Goal: Information Seeking & Learning: Learn about a topic

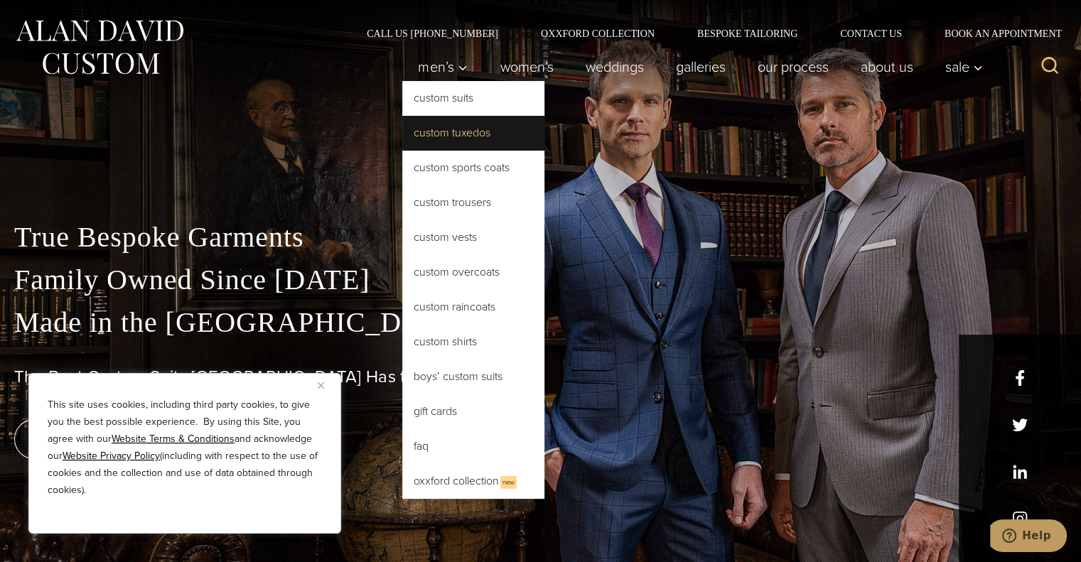
click at [441, 129] on link "Custom Tuxedos" at bounding box center [473, 133] width 142 height 34
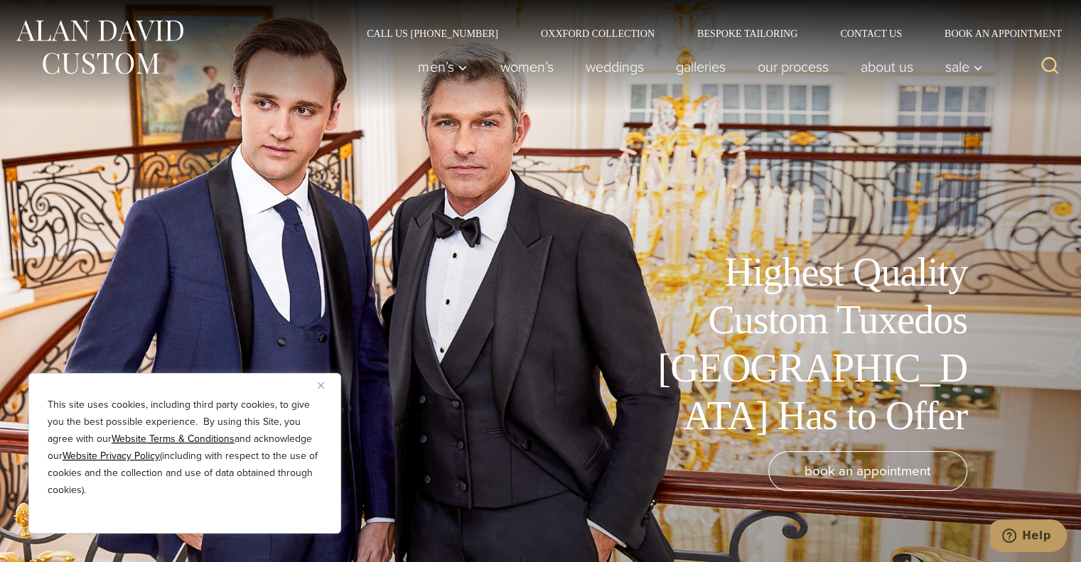
click at [327, 382] on button "Close" at bounding box center [326, 385] width 17 height 17
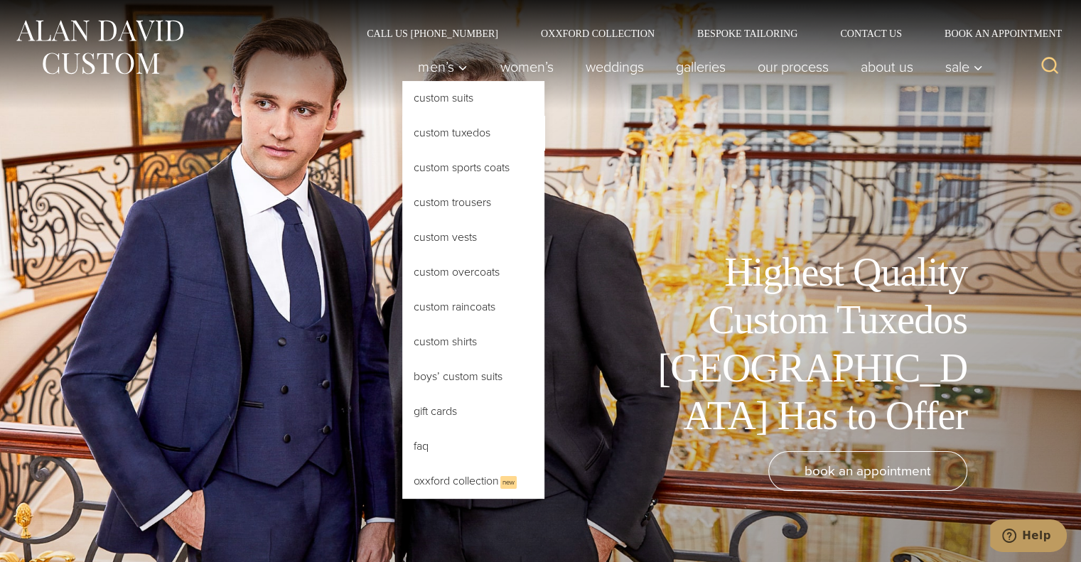
click at [449, 129] on link "Custom Tuxedos" at bounding box center [473, 133] width 142 height 34
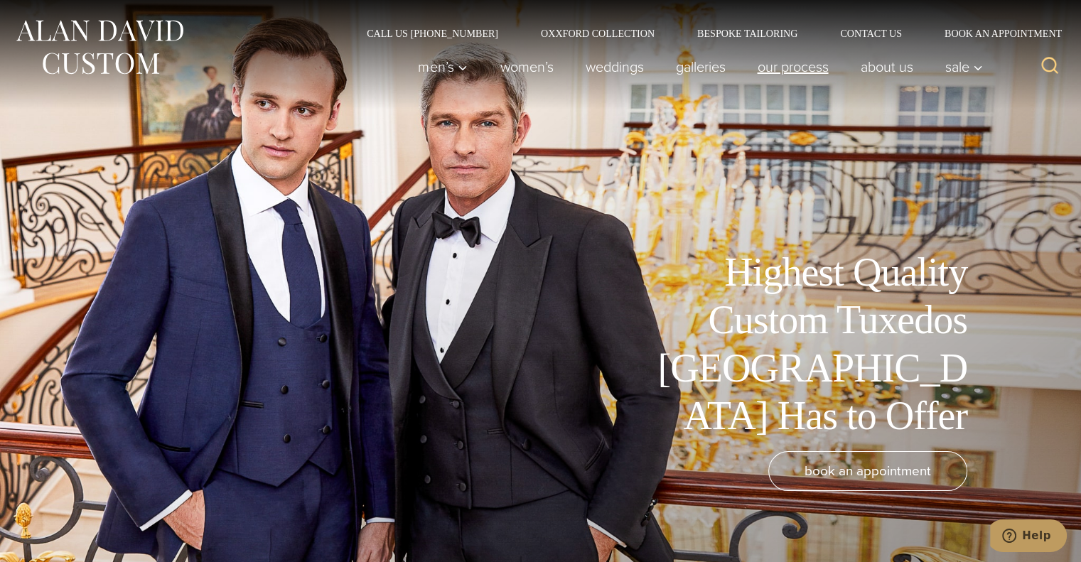
click at [807, 68] on link "Our Process" at bounding box center [792, 67] width 103 height 28
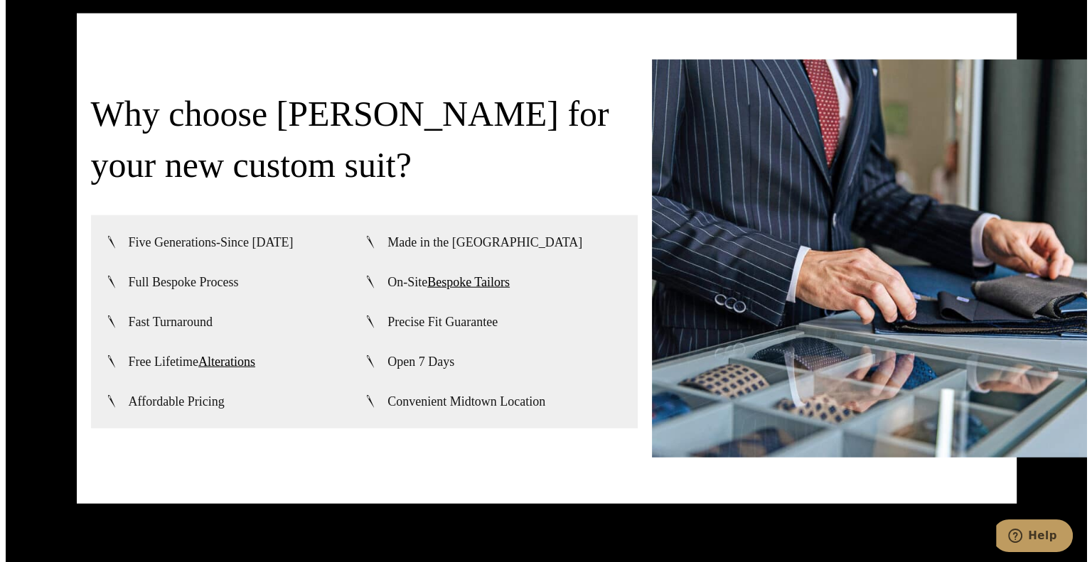
scroll to position [3424, 0]
